Goal: Task Accomplishment & Management: Manage account settings

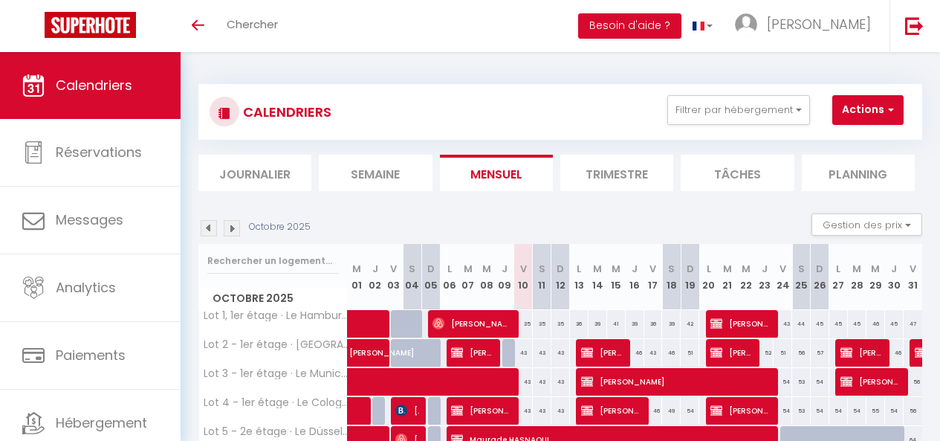
scroll to position [126, 0]
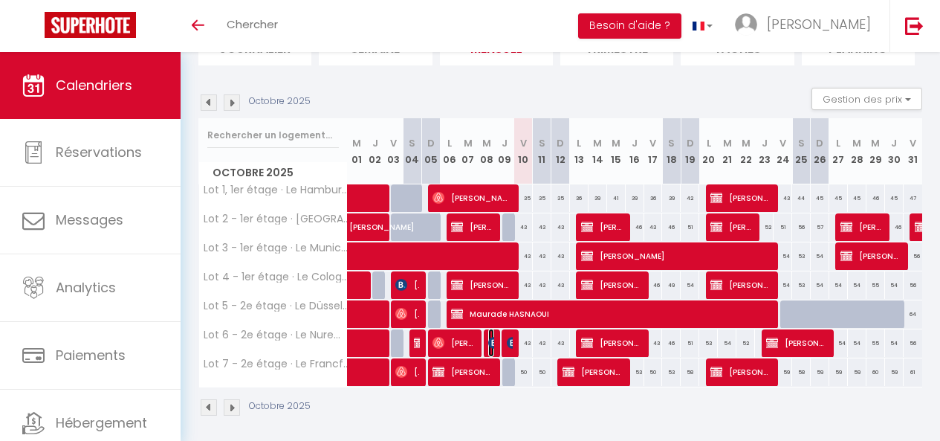
click at [488, 345] on img at bounding box center [494, 343] width 12 height 12
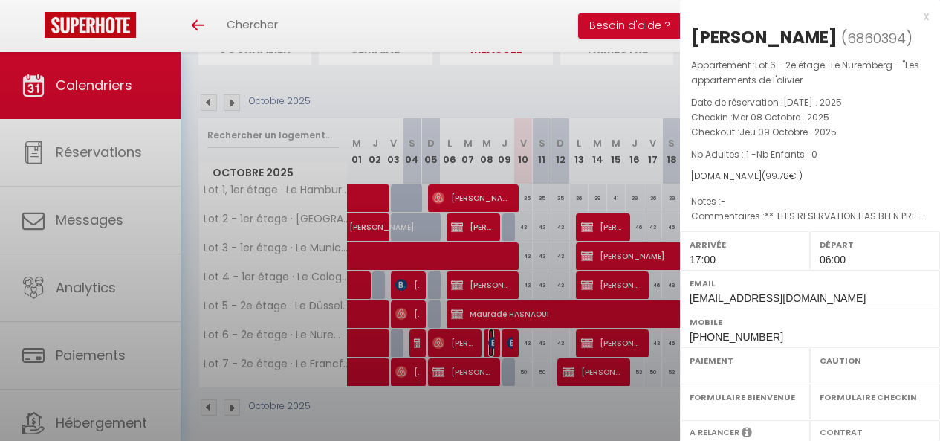
select select "OK"
select select "1"
select select "0"
select select "1"
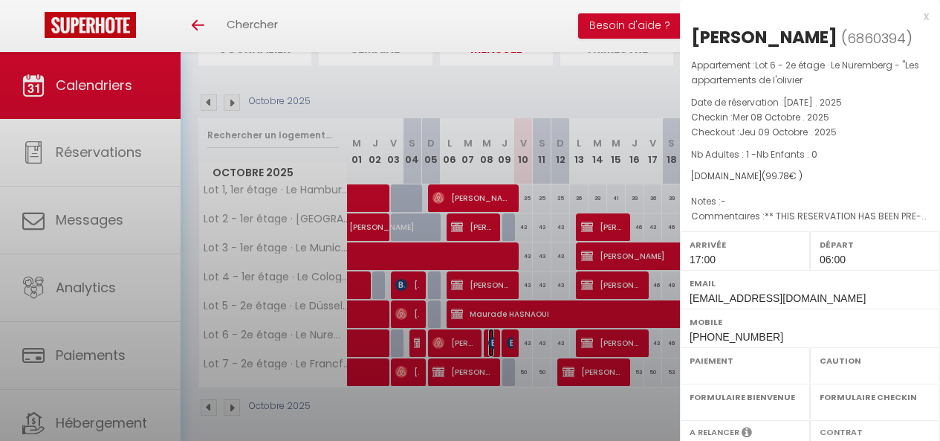
select select
select select "33472"
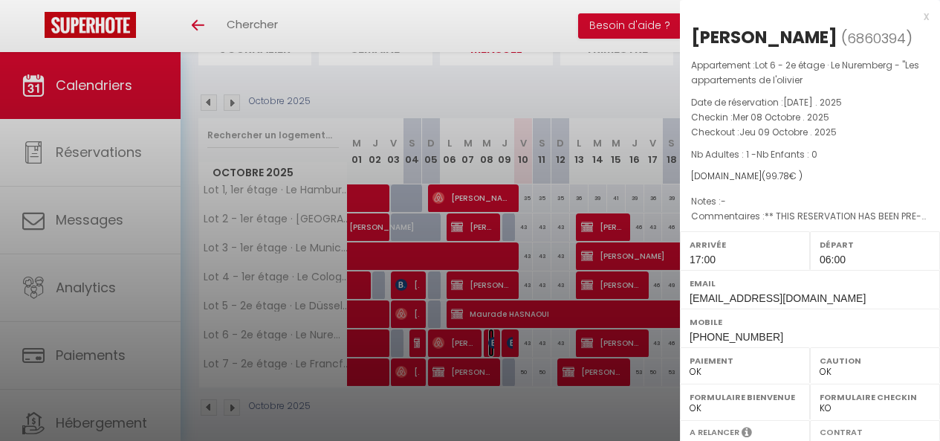
scroll to position [267, 0]
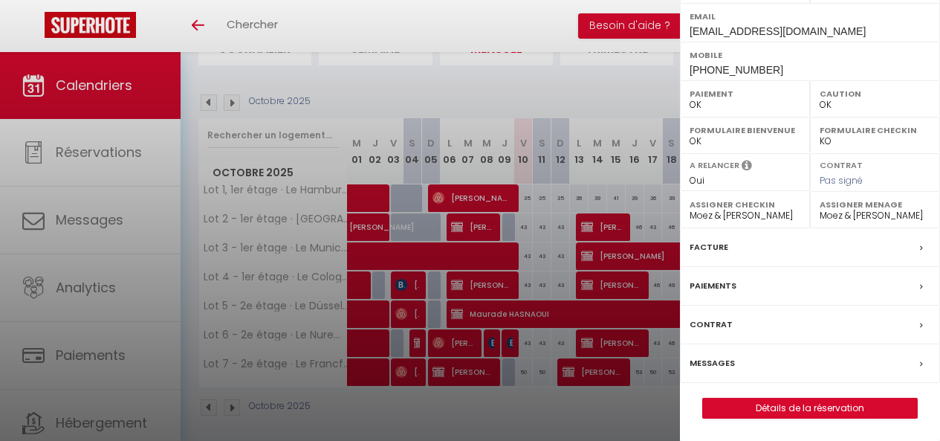
click at [721, 246] on label "Facture" at bounding box center [708, 247] width 39 height 16
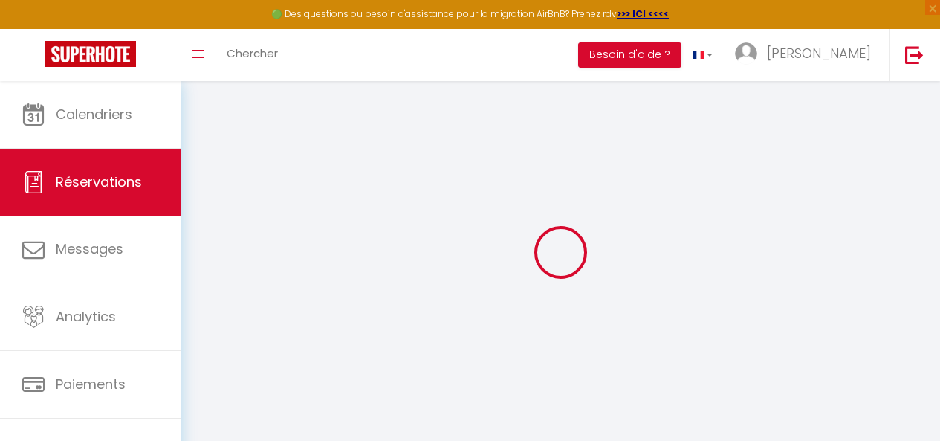
select select "service charge"
select select "cleaning"
select select "taxes"
select select
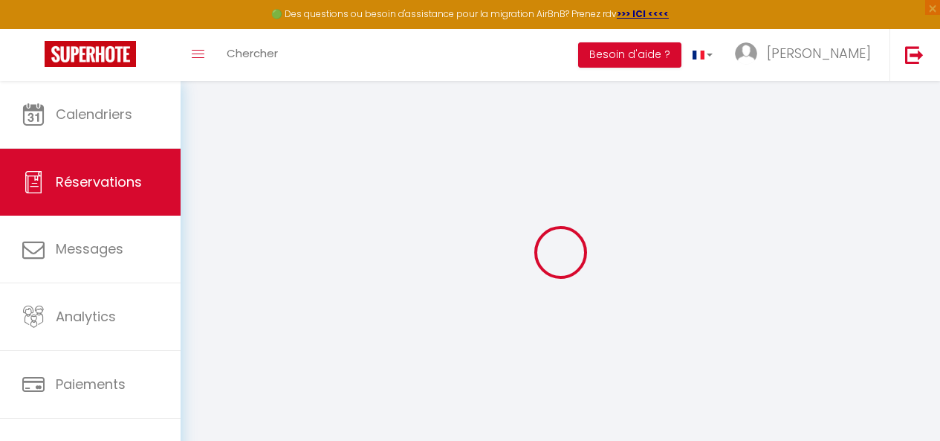
checkbox input "false"
select select
checkbox input "false"
type \ "** THIS RESERVATION HAS BEEN PRE-PAID ** Reservation has a cancellation grace p…"
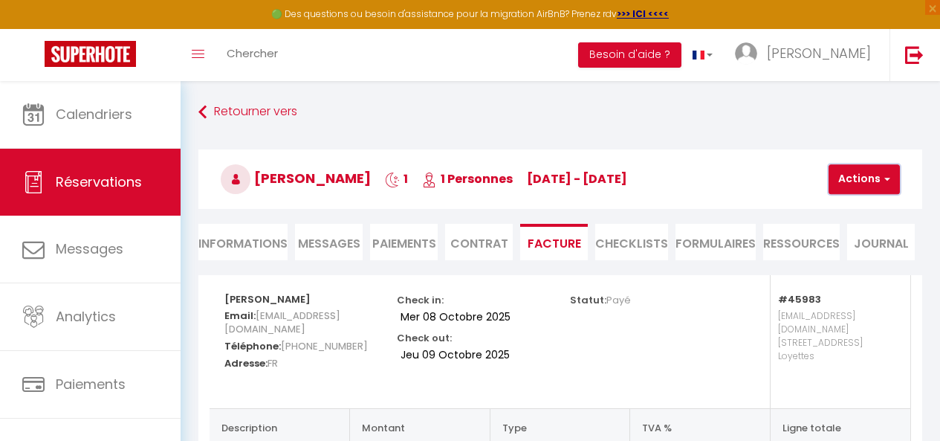
click at [877, 183] on button "Actions" at bounding box center [863, 179] width 71 height 30
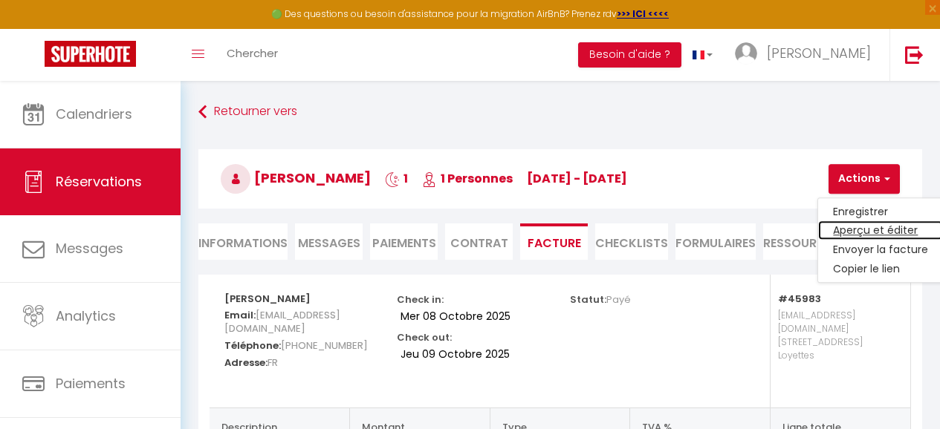
click at [864, 230] on link "Aperçu et éditer" at bounding box center [880, 230] width 125 height 19
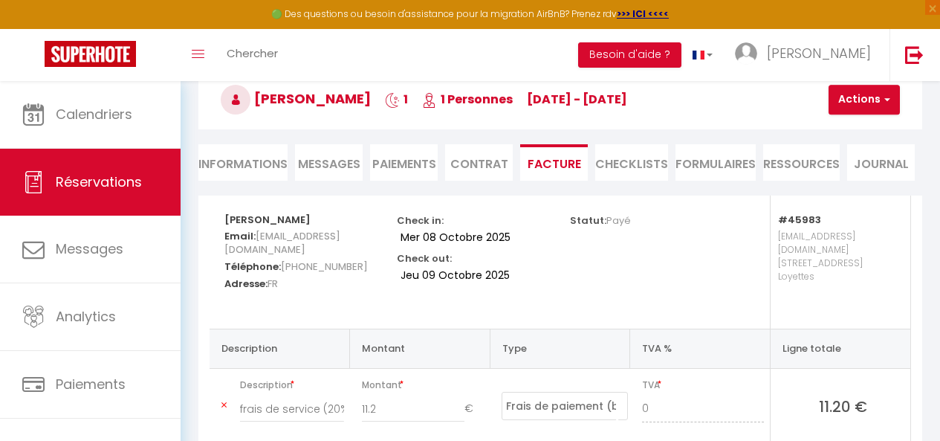
scroll to position [75, 0]
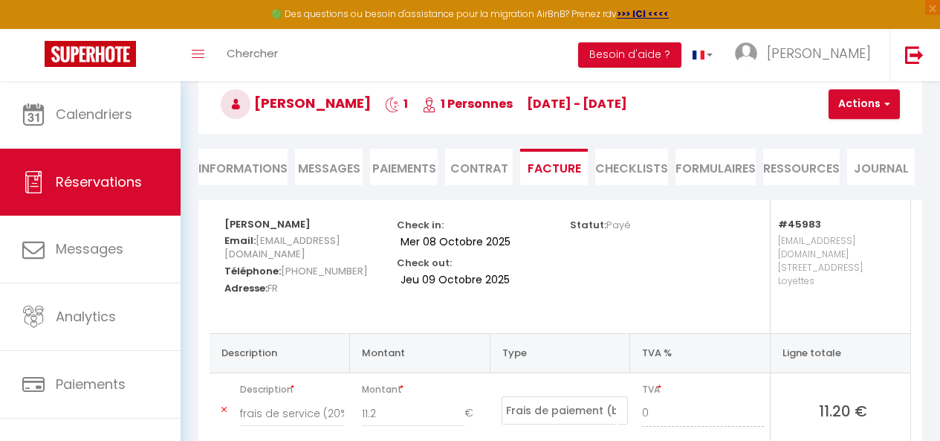
click at [244, 165] on li "Informations" at bounding box center [242, 167] width 89 height 36
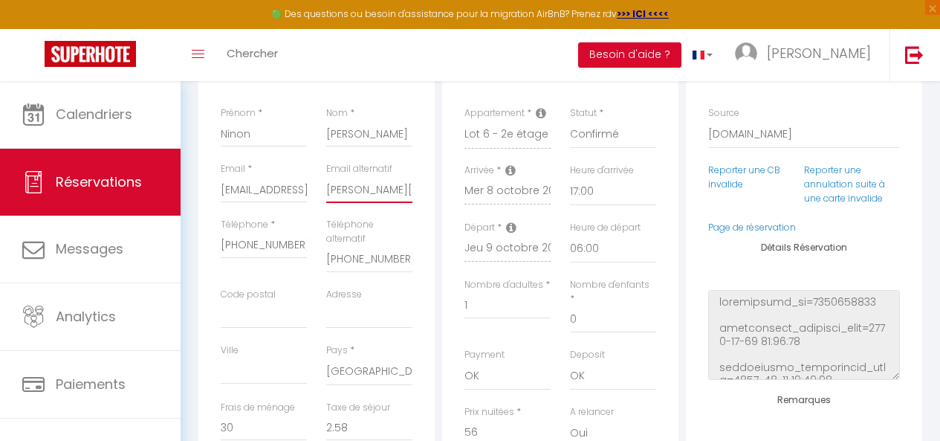
scroll to position [0, 44]
drag, startPoint x: 378, startPoint y: 193, endPoint x: 440, endPoint y: 196, distance: 61.7
click at [440, 196] on div "Détails Voyageur Prénom * Ninon Nom * Luciani Email * nlucia.687530@guest.booki…" at bounding box center [560, 323] width 731 height 567
click at [440, 51] on div "Toggle menubar Chercher BUTTON Besoin d'aide ? anthony Paramètres Équipe" at bounding box center [518, 55] width 821 height 52
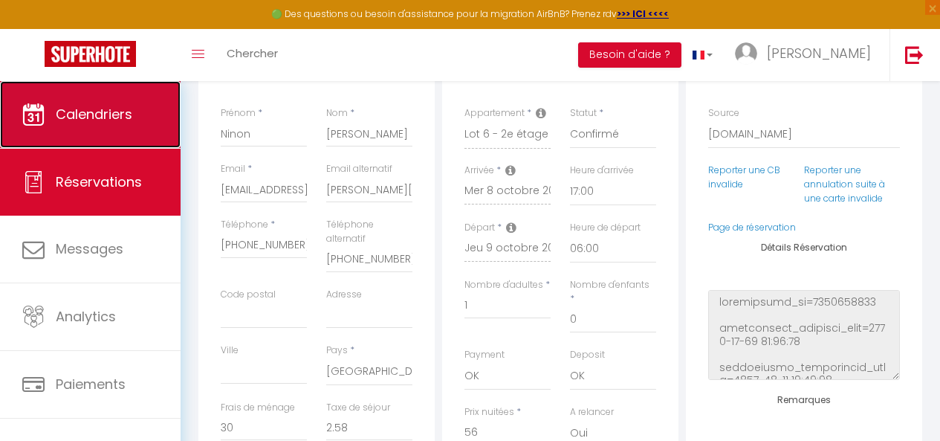
click at [128, 123] on span "Calendriers" at bounding box center [94, 114] width 77 height 19
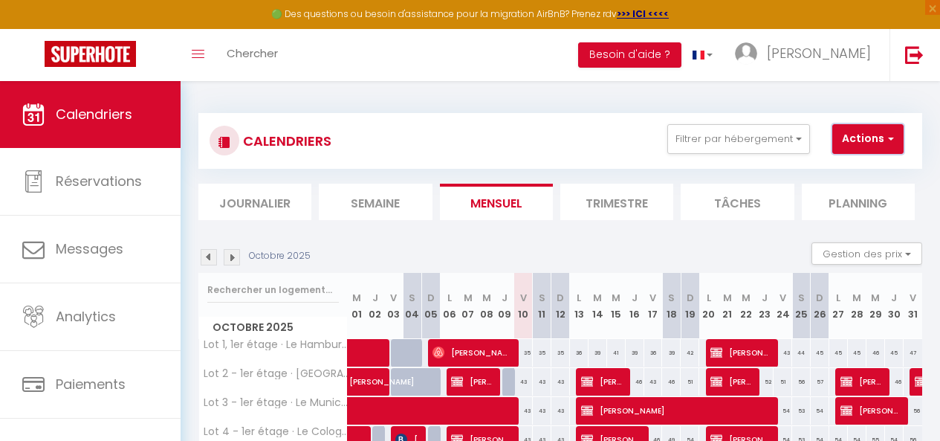
click at [869, 140] on button "Actions" at bounding box center [867, 139] width 71 height 30
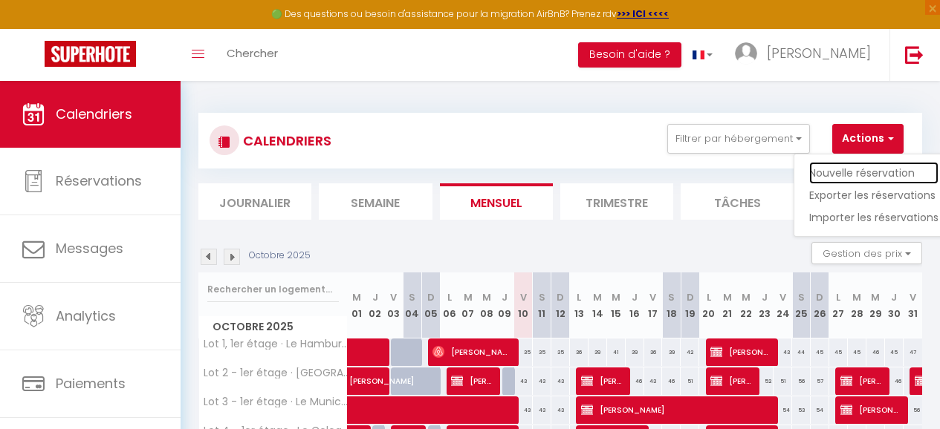
click at [857, 174] on link "Nouvelle réservation" at bounding box center [873, 173] width 129 height 22
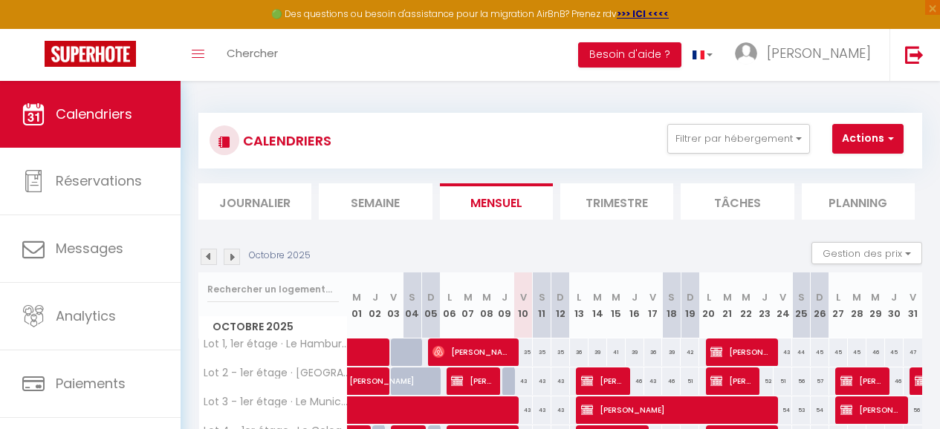
select select
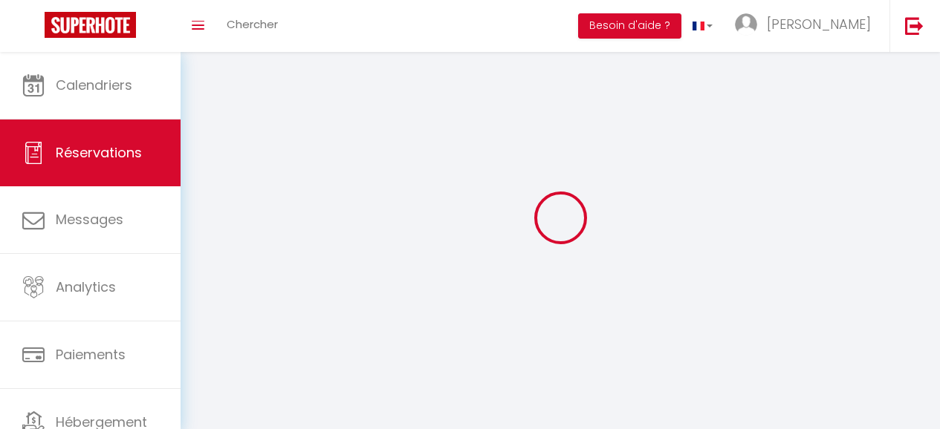
select select
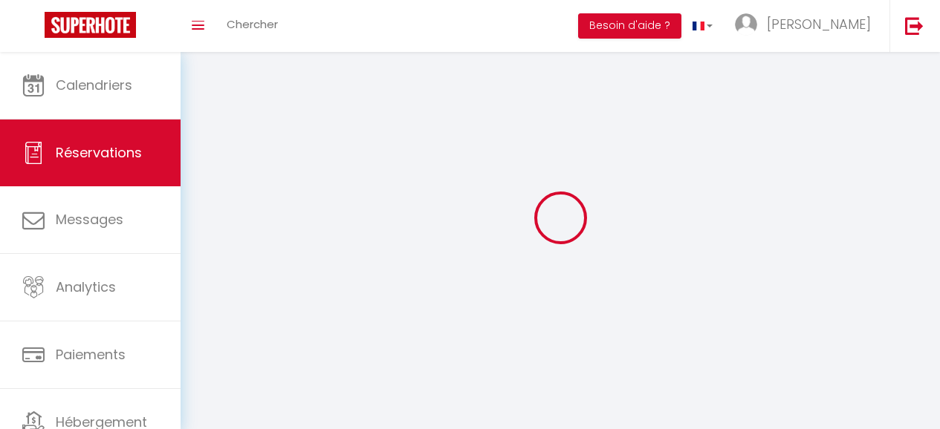
select select
checkbox input "false"
select select
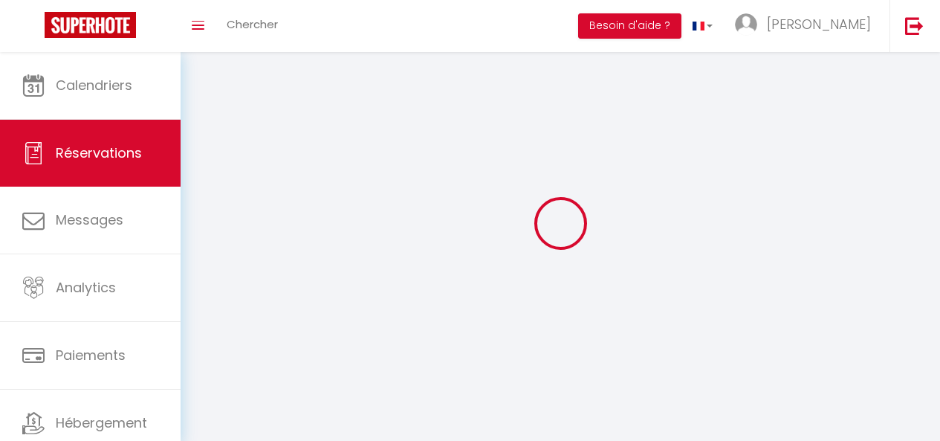
select select
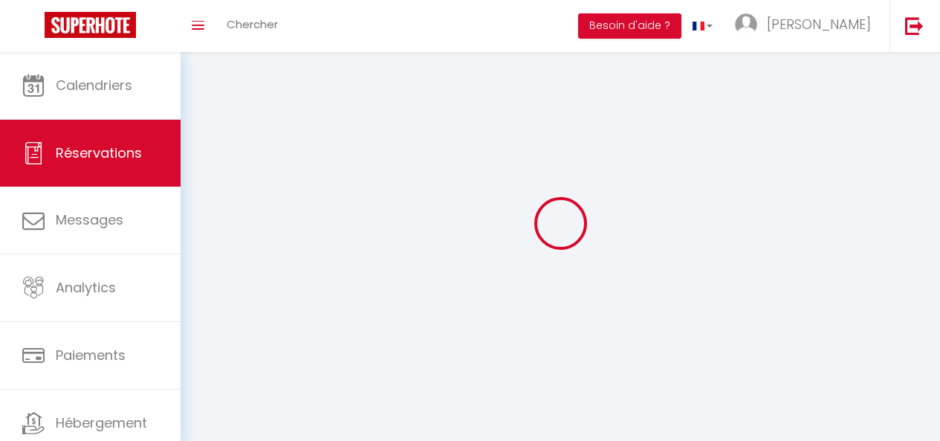
select select
checkbox input "false"
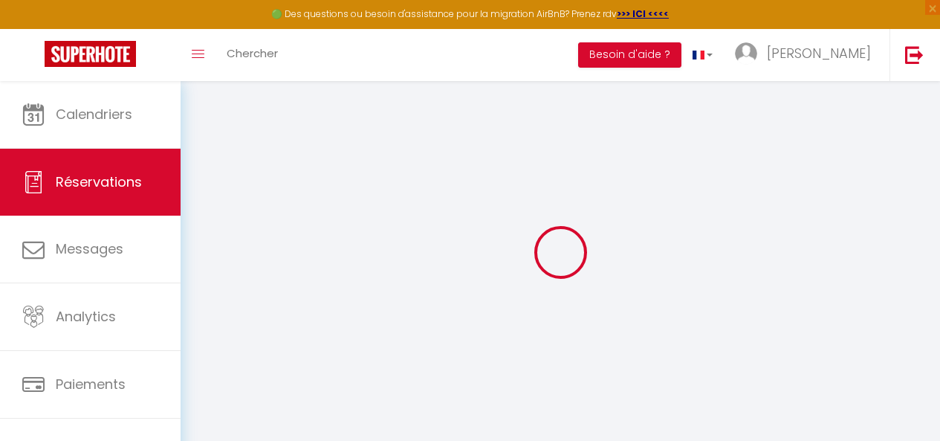
select select
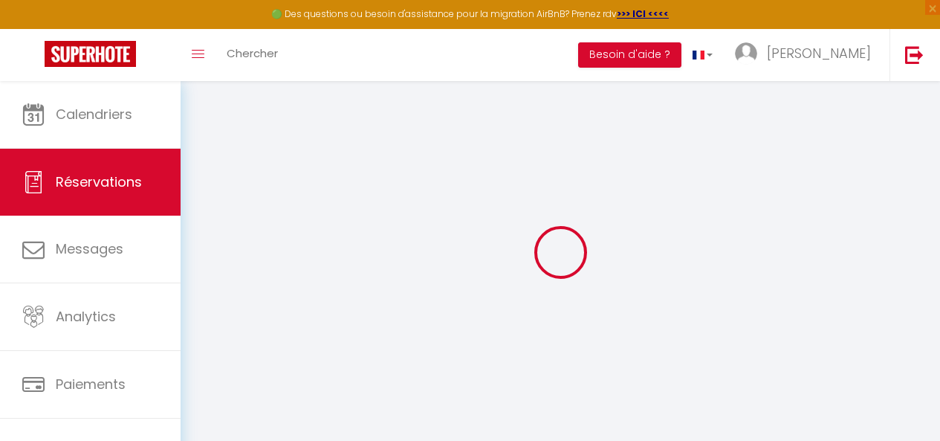
select select
checkbox input "false"
select select
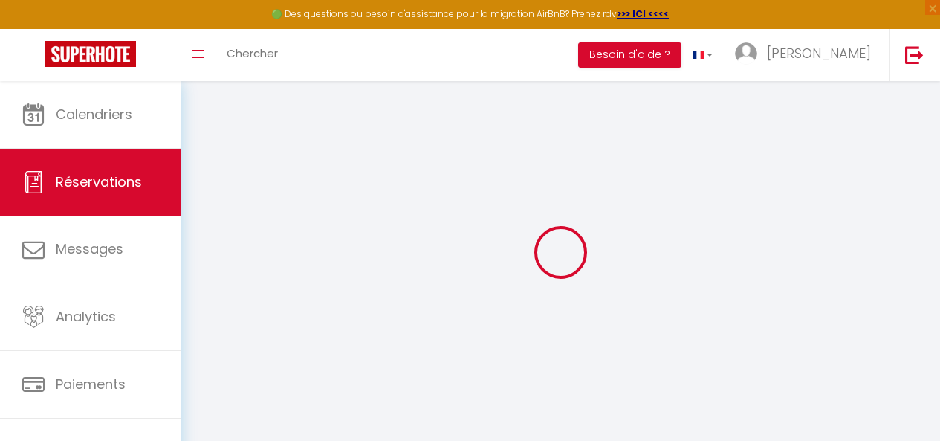
select select
checkbox input "false"
select select
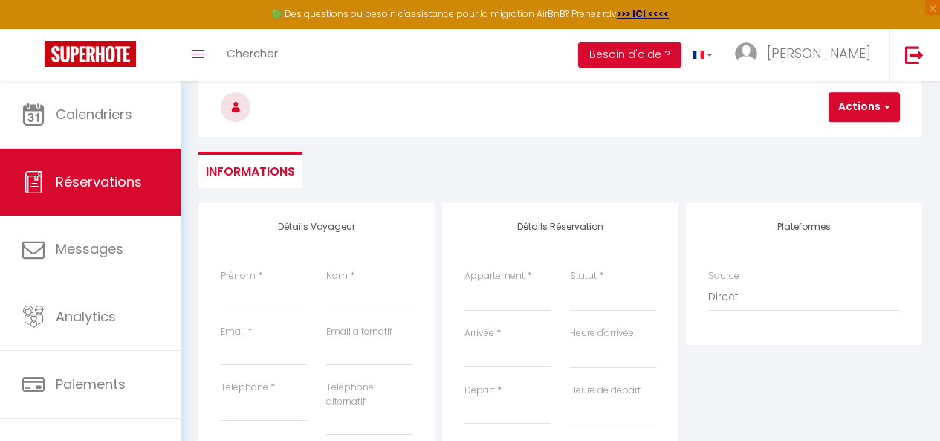
scroll to position [73, 0]
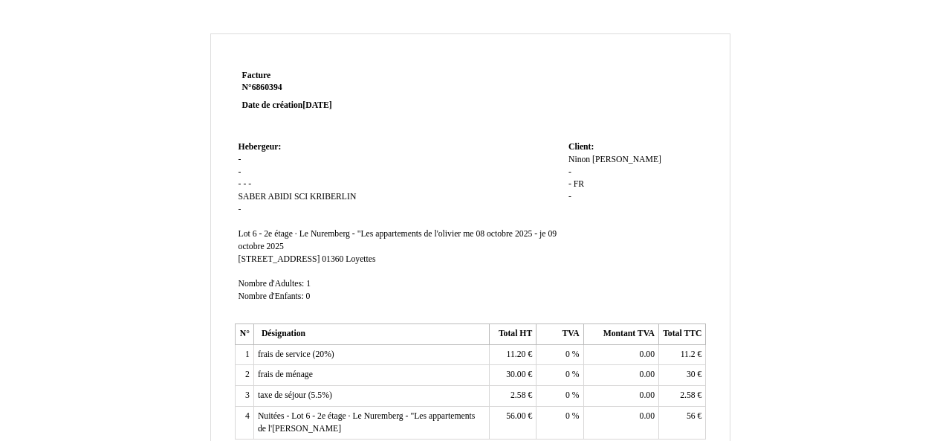
click at [570, 172] on span "-" at bounding box center [569, 172] width 3 height 10
click at [0, 0] on input at bounding box center [0, 0] width 0 height 0
paste input "BPC KAMBIO"
type input "BPC KAMBIO"
click at [574, 186] on span "FR" at bounding box center [579, 187] width 10 height 10
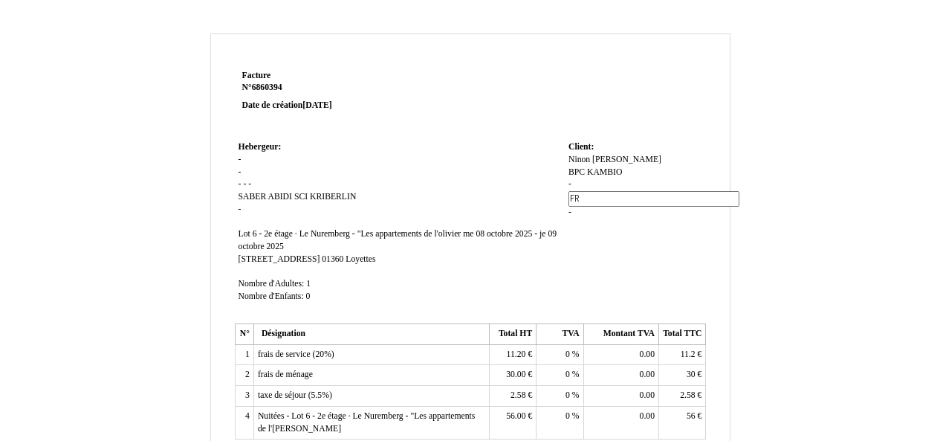
click at [577, 191] on input "FR" at bounding box center [653, 199] width 171 height 16
paste input "Adresse : [STREET_ADDRESS]"
click at [636, 243] on td "Client: Client: [PERSON_NAME] BPC KAMBIO BPC KAMBIO - FR FR -" at bounding box center [635, 227] width 141 height 181
click at [687, 189] on span "Adresse : [STREET_ADDRESS]" at bounding box center [631, 184] width 116 height 10
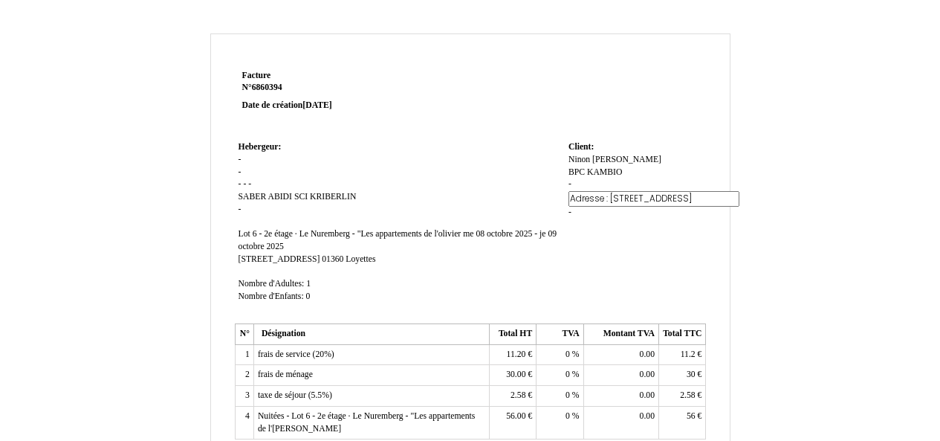
type input "Adresse : [STREET_ADDRESS]"
click at [571, 199] on div "[PERSON_NAME] BPC KAMBIO BPC KAMBIO - Adresse : [STREET_ADDRESS] Adresse : [STR…" at bounding box center [635, 192] width 134 height 77
click at [570, 201] on span "-" at bounding box center [569, 197] width 3 height 10
type input "G"
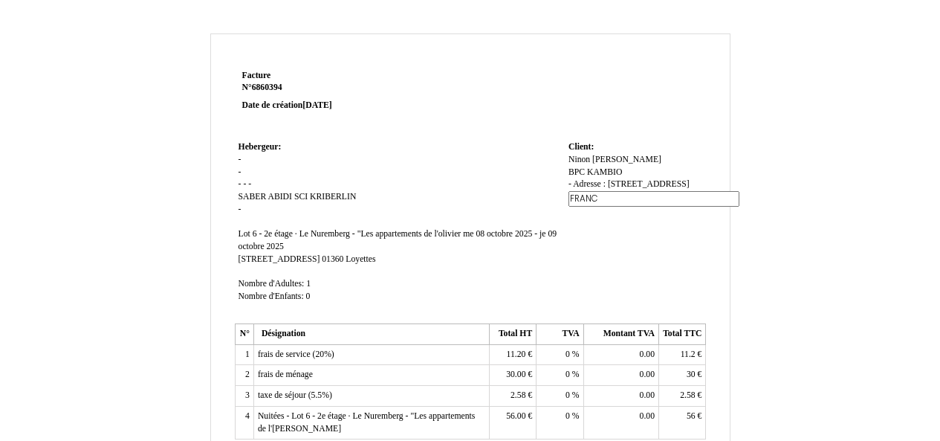
type input "[GEOGRAPHIC_DATA]"
click at [608, 184] on span "Adresse : [STREET_ADDRESS]" at bounding box center [631, 184] width 116 height 10
drag, startPoint x: 582, startPoint y: 184, endPoint x: 635, endPoint y: 188, distance: 53.6
click at [635, 191] on input "Adresse : [STREET_ADDRESS]" at bounding box center [653, 199] width 171 height 16
click at [617, 191] on input "Adresse : [STREET_ADDRESS]" at bounding box center [653, 199] width 171 height 16
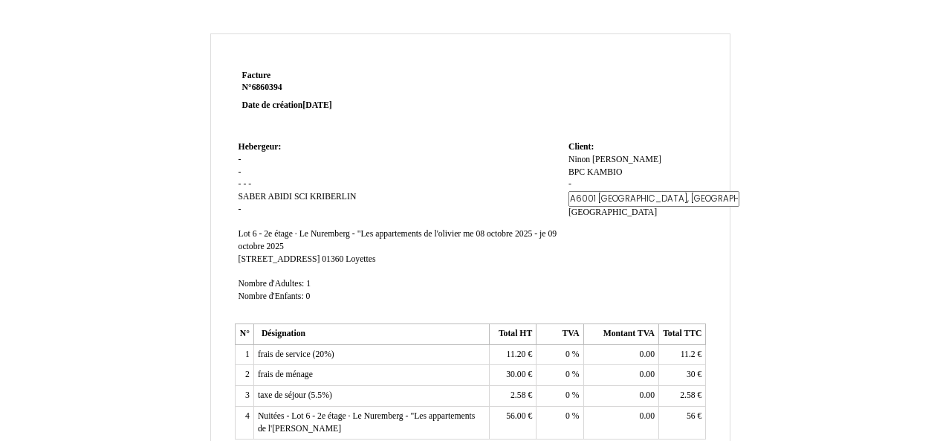
type input "[STREET_ADDRESS]"
click at [615, 241] on td "Client: Client: [PERSON_NAME] BPC KAMBIO BPC KAMBIO - Adresse : [STREET_ADDRESS…" at bounding box center [635, 227] width 141 height 181
click at [570, 186] on span "-" at bounding box center [569, 184] width 3 height 10
drag, startPoint x: 629, startPoint y: 262, endPoint x: 620, endPoint y: 241, distance: 23.3
click at [620, 241] on td "Client: Client: [PERSON_NAME] BPC KAMBIO BPC KAMBIO - [STREET_ADDRESS] [STREET_…" at bounding box center [635, 227] width 141 height 181
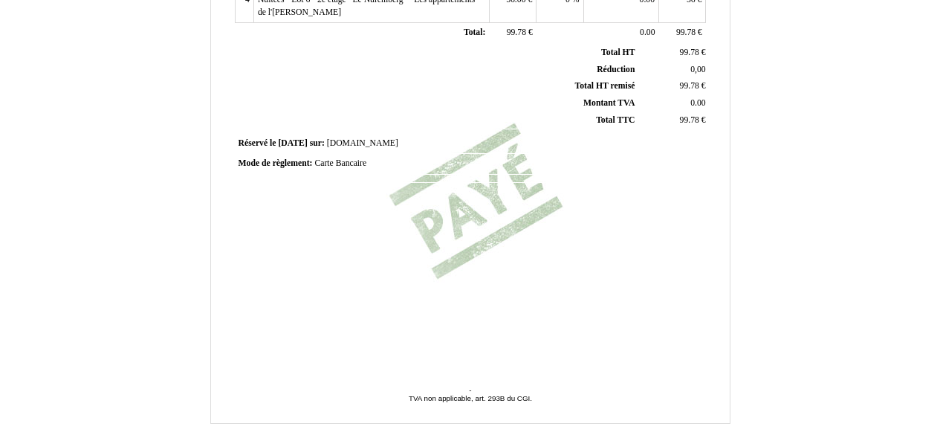
scroll to position [456, 0]
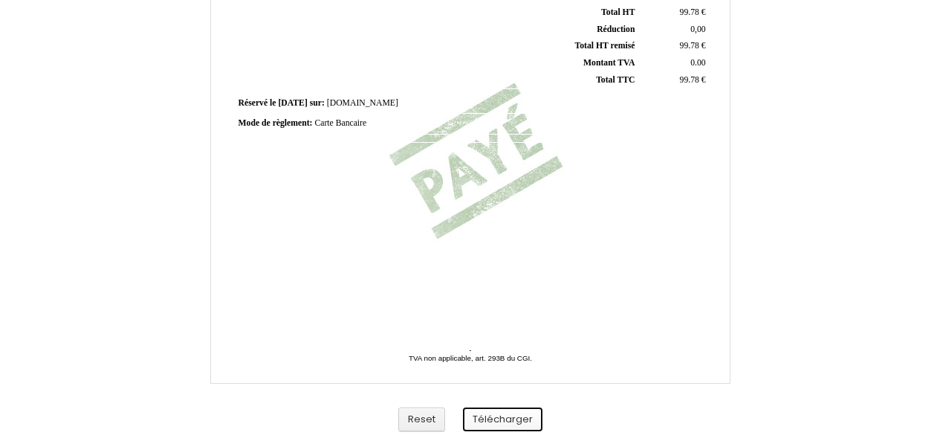
click at [509, 417] on button "Télécharger" at bounding box center [502, 419] width 79 height 25
